Goal: Task Accomplishment & Management: Complete application form

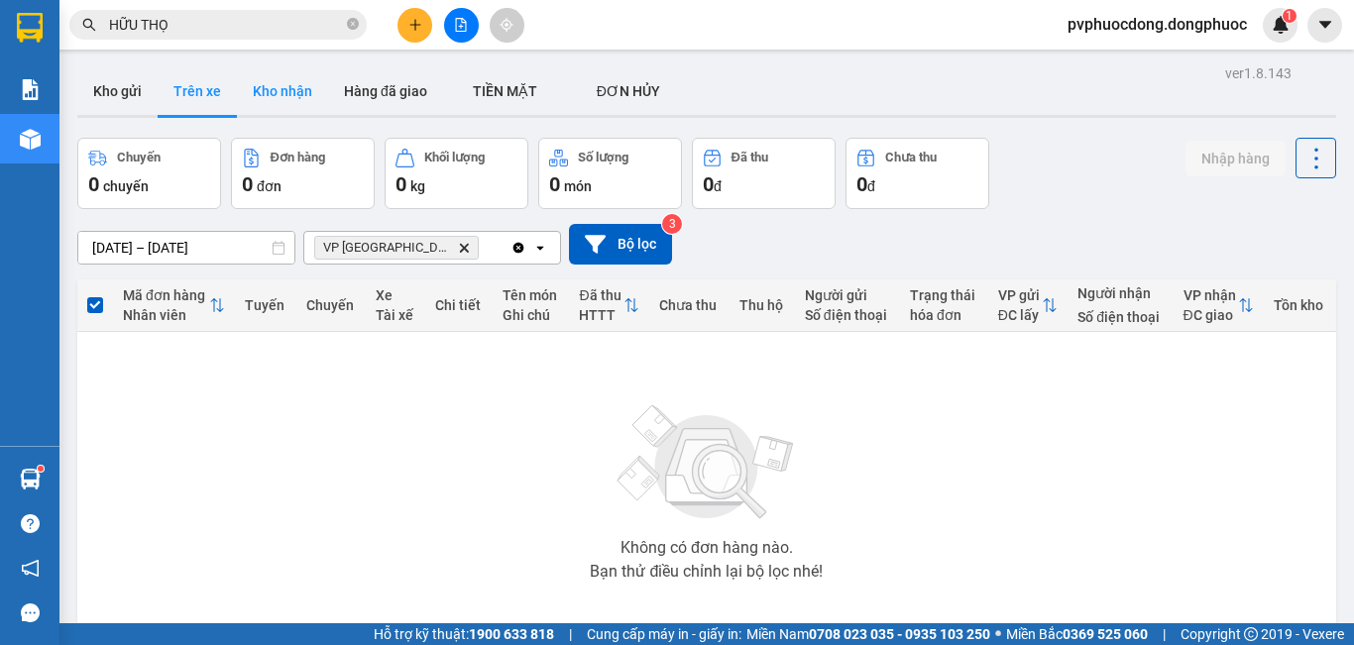
click at [276, 86] on button "Kho nhận" at bounding box center [282, 91] width 91 height 48
type input "[DATE] – [DATE]"
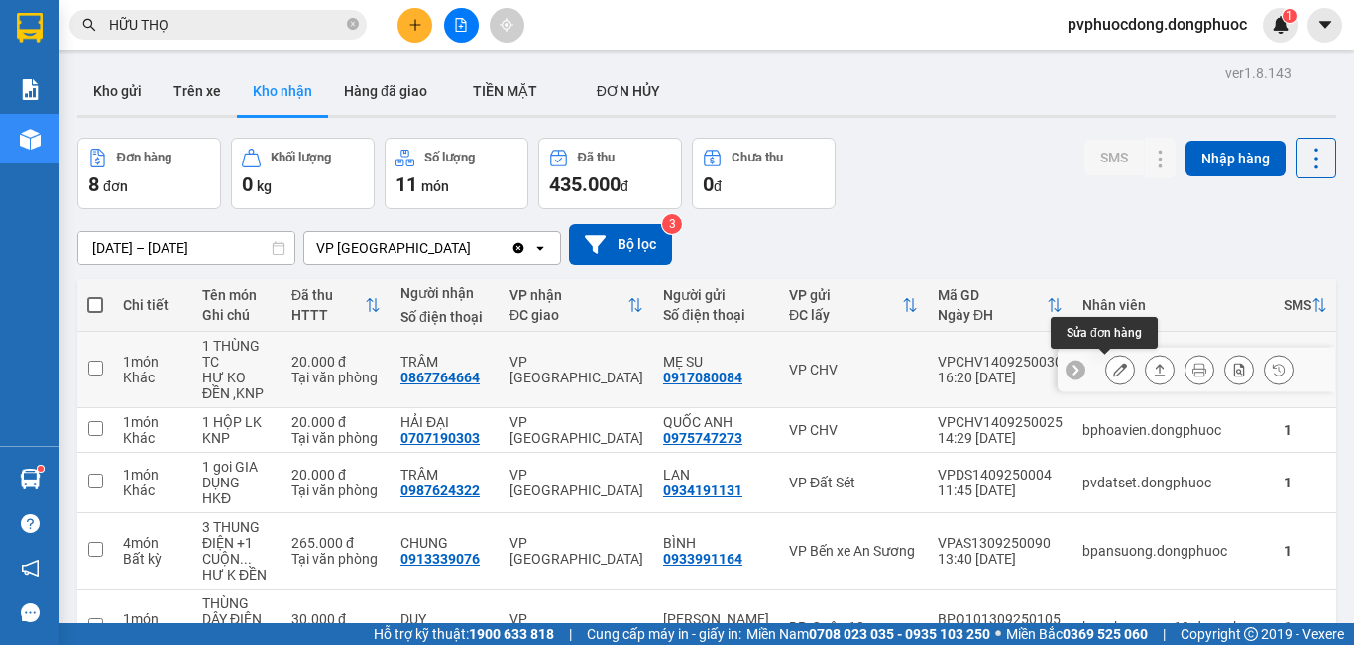
click at [1113, 369] on icon at bounding box center [1120, 370] width 14 height 14
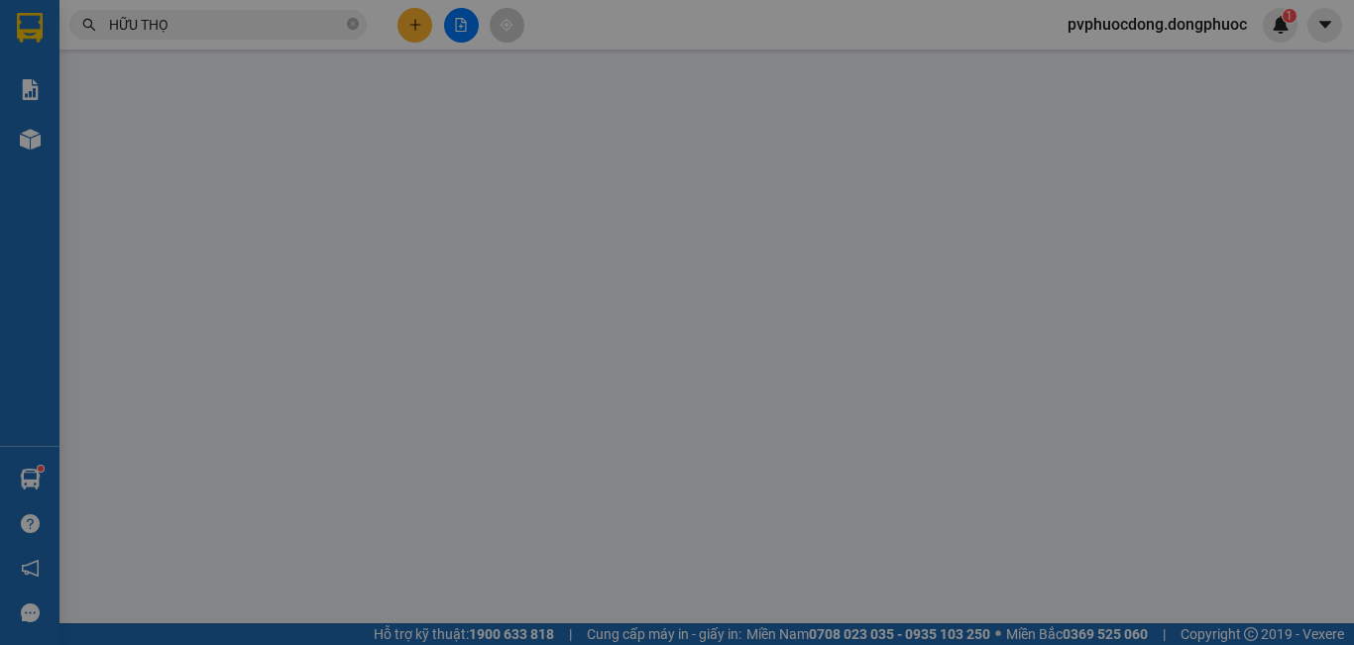
type input "0917080084"
type input "MẸ SU"
type input "0867764664"
type input "TRÂM"
type input "20.000"
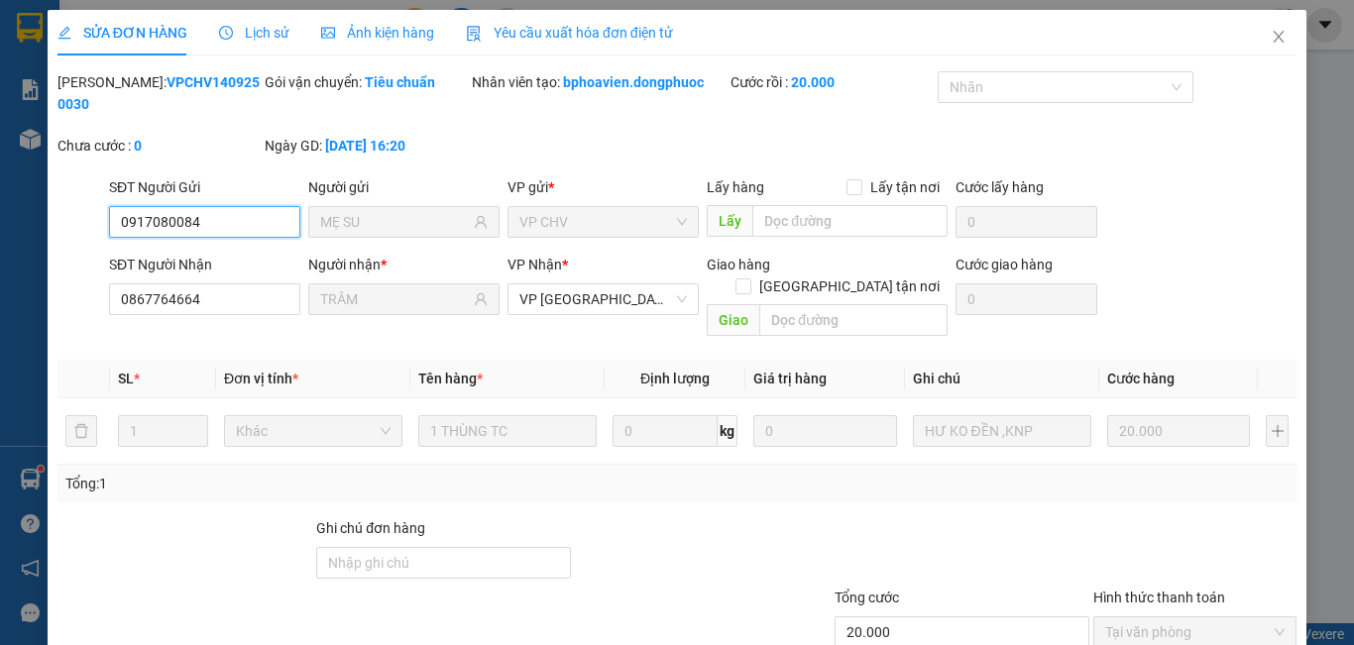
scroll to position [92, 0]
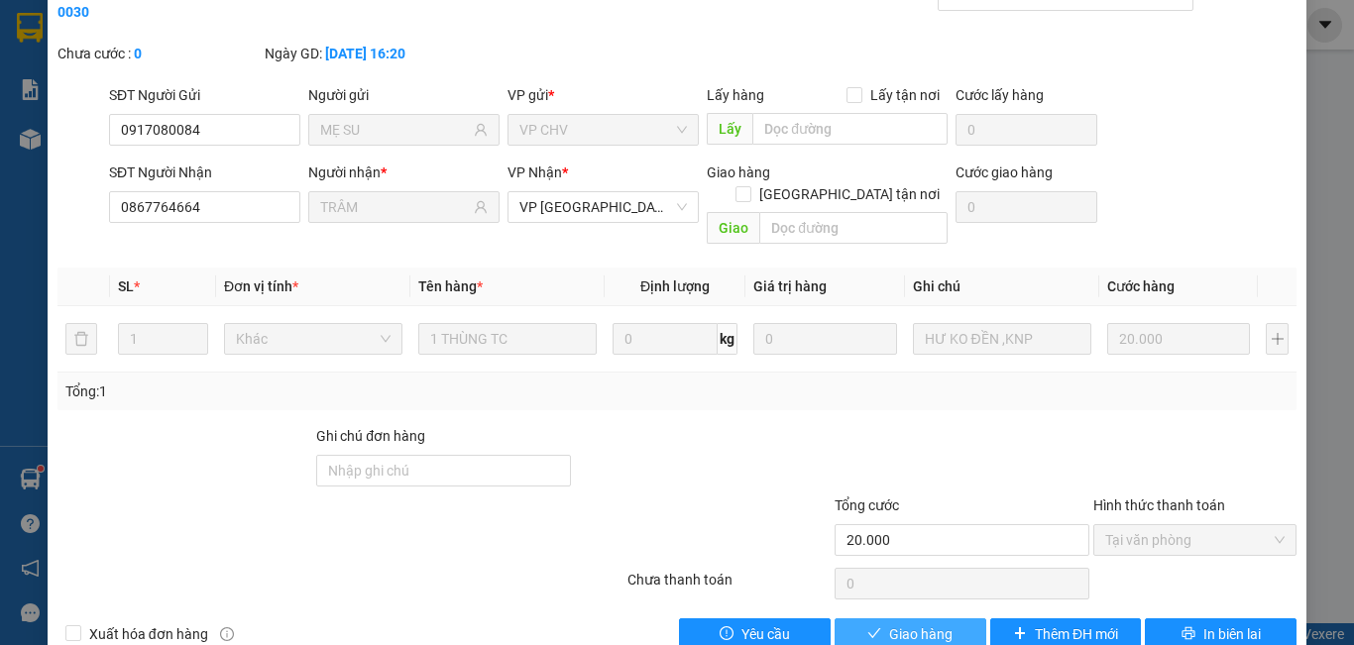
click at [912, 623] on span "Giao hàng" at bounding box center [920, 634] width 63 height 22
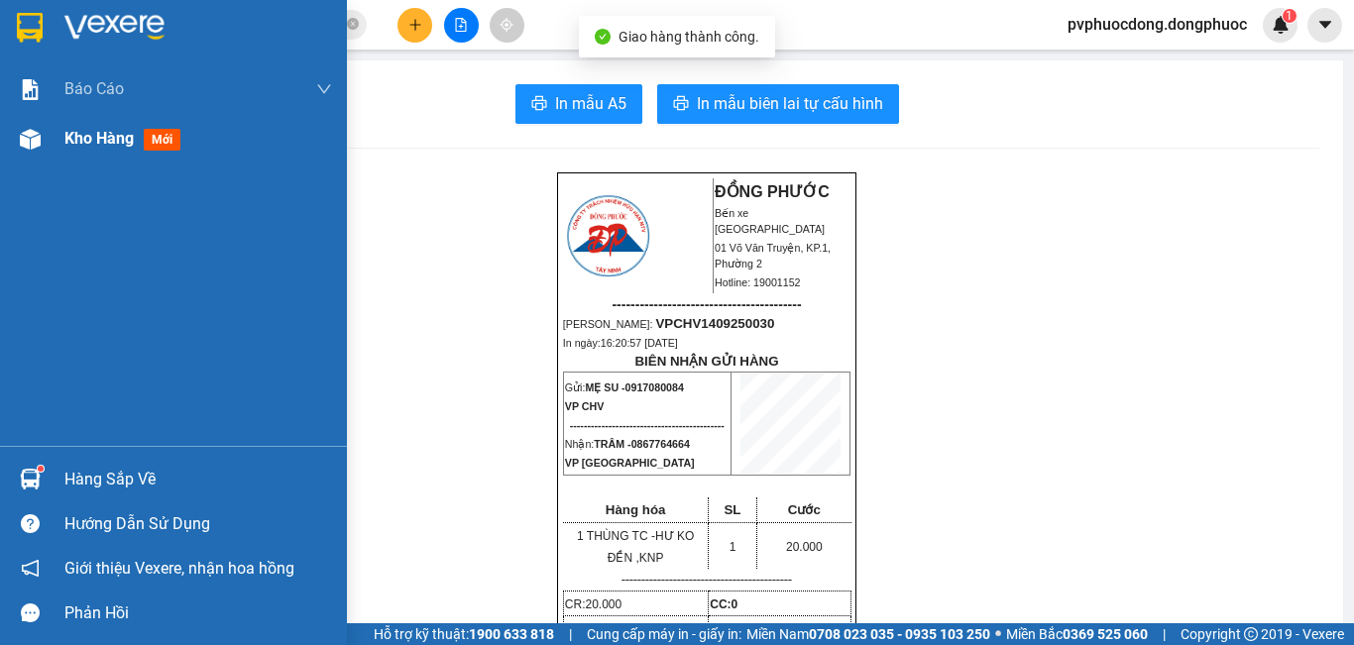
click at [83, 132] on span "Kho hàng" at bounding box center [98, 138] width 69 height 19
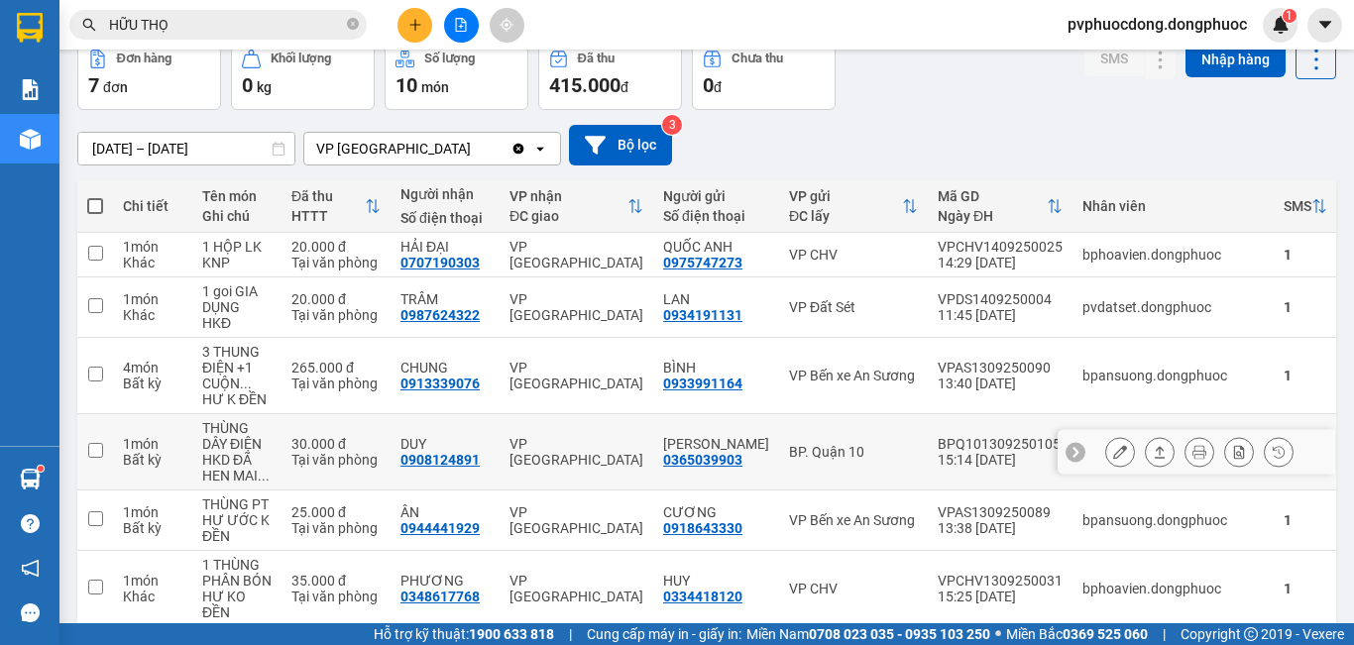
scroll to position [198, 0]
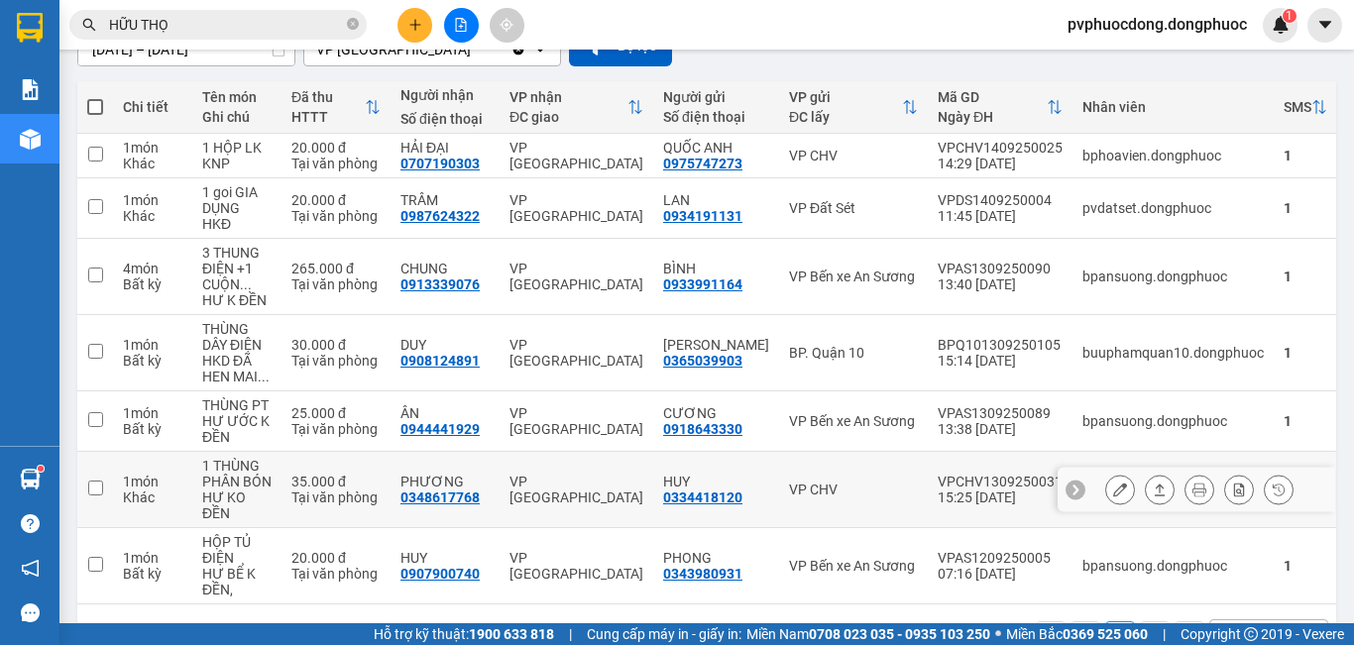
click at [1113, 494] on icon at bounding box center [1120, 490] width 14 height 14
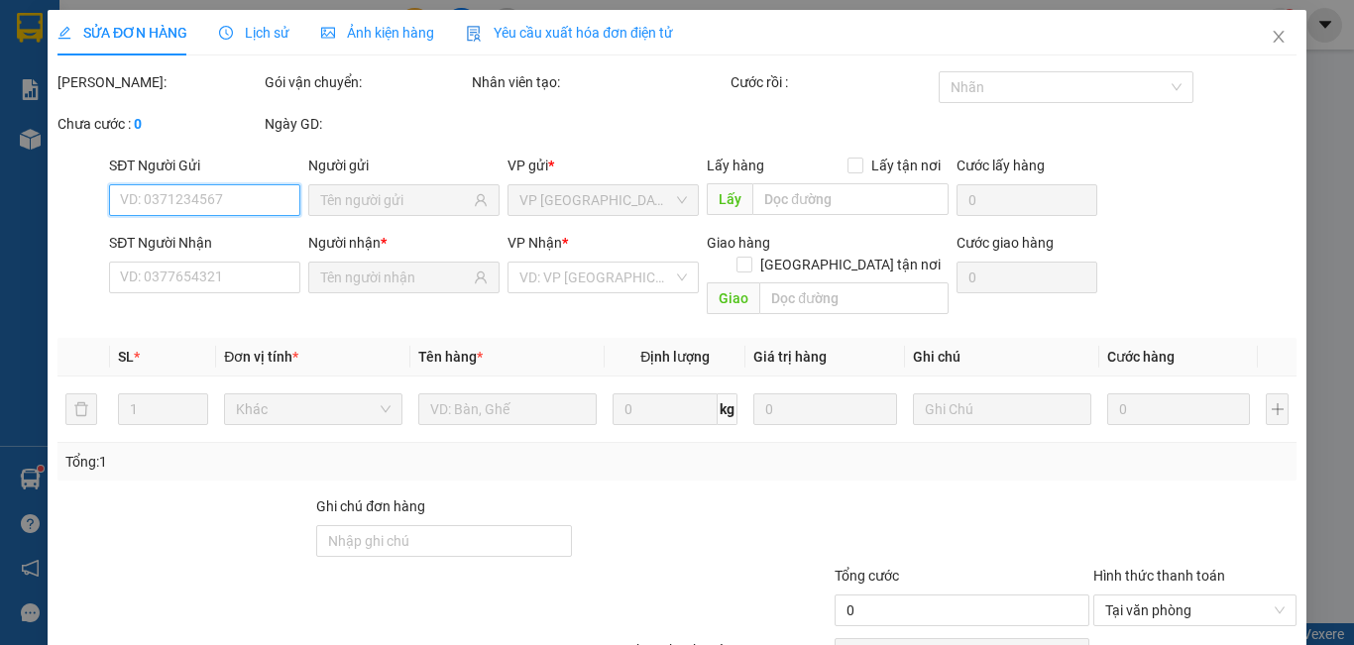
type input "0334418120"
type input "HUY"
type input "0348617768"
type input "PHƯƠNG"
type input "35.000"
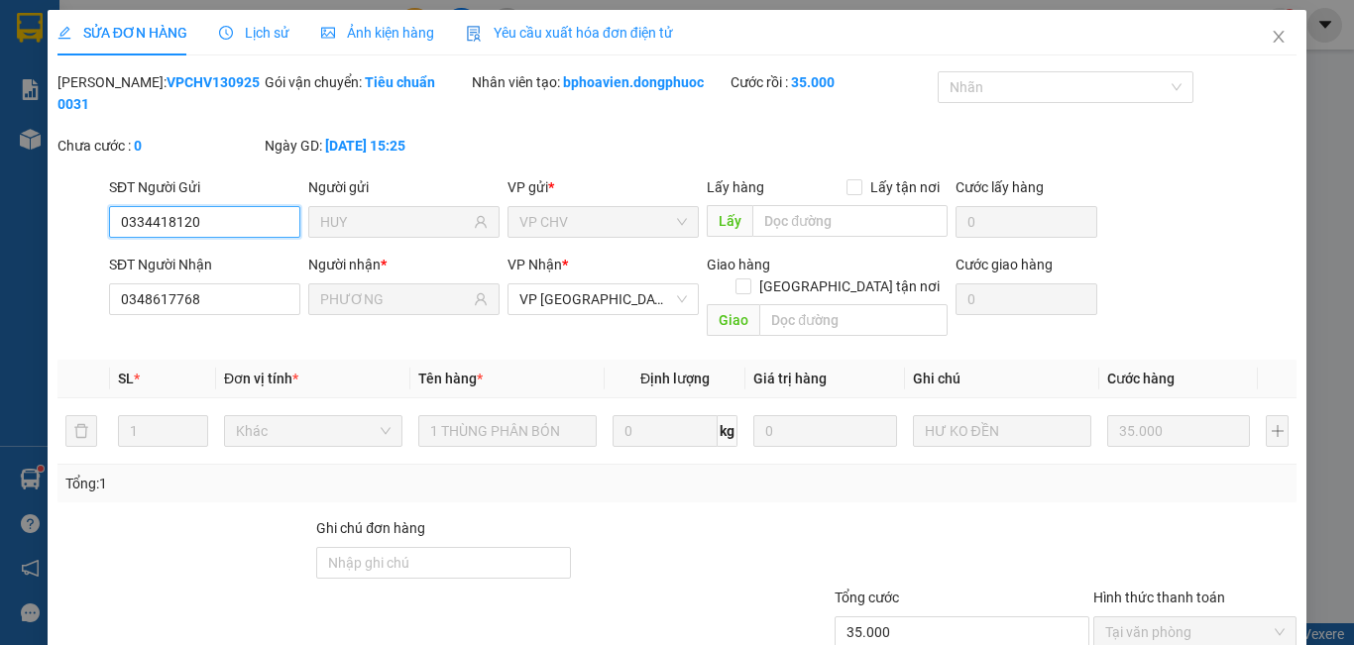
scroll to position [91, 0]
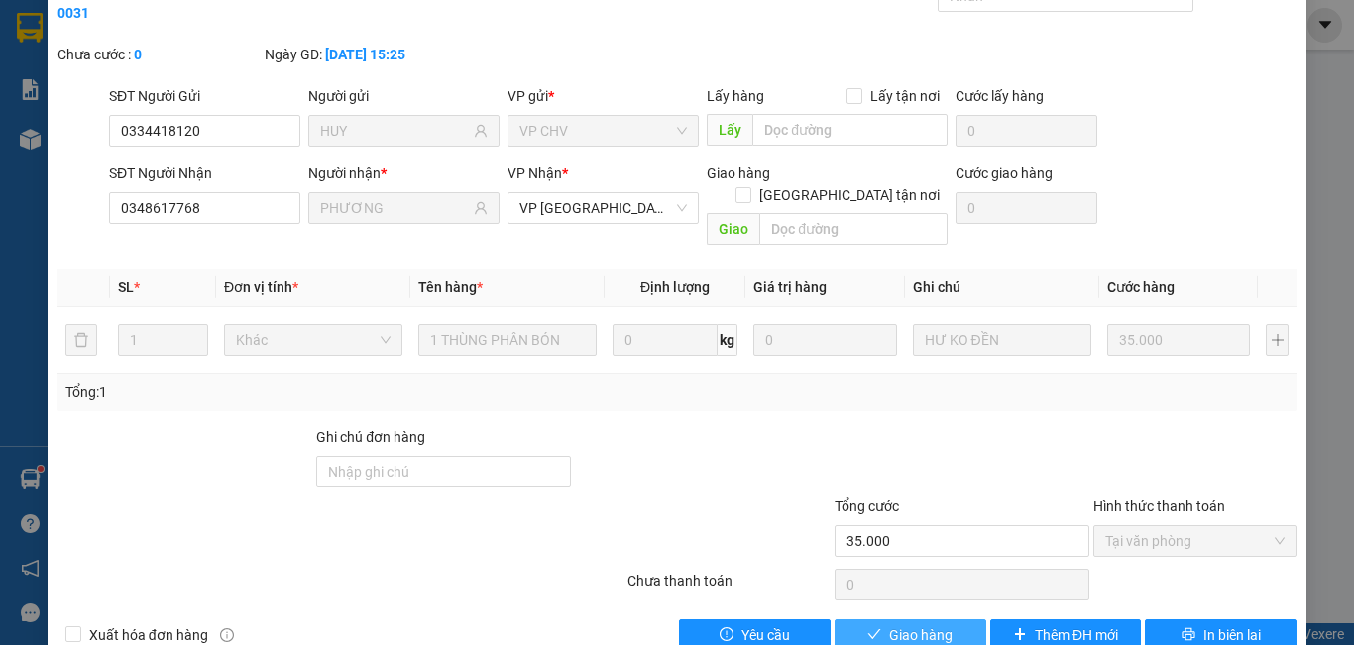
click at [894, 624] on span "Giao hàng" at bounding box center [920, 635] width 63 height 22
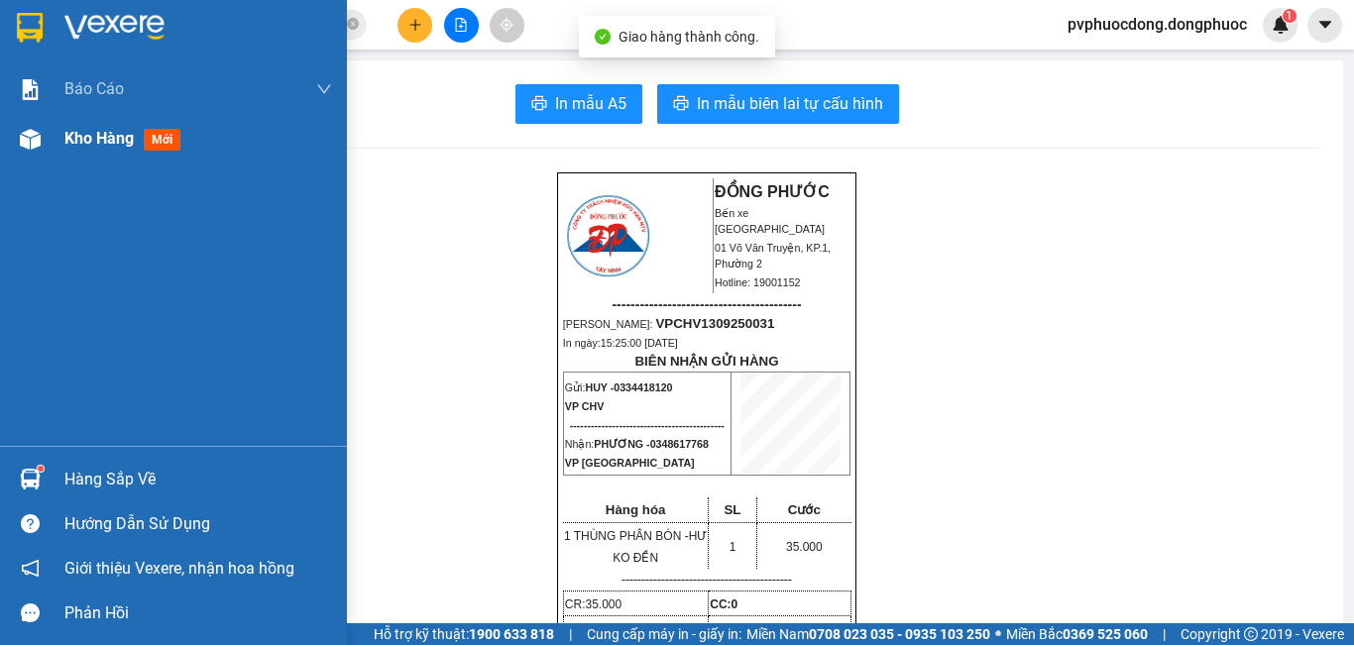
click at [90, 146] on span "Kho hàng" at bounding box center [98, 138] width 69 height 19
